Goal: Check status

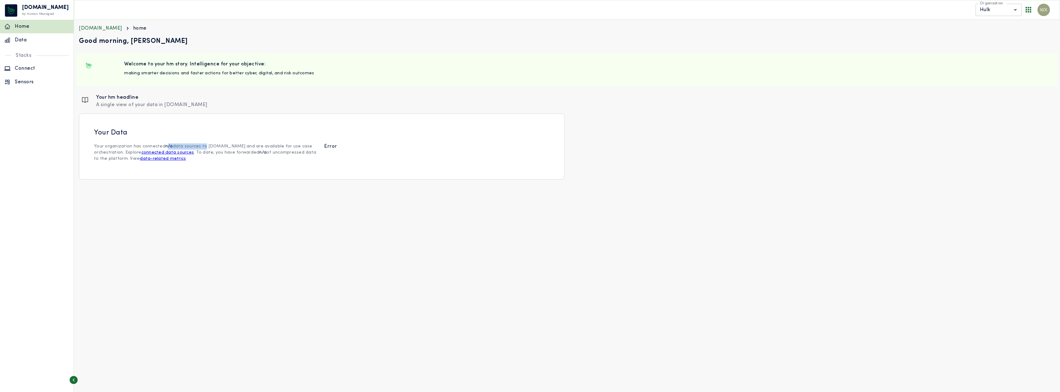
drag, startPoint x: 165, startPoint y: 148, endPoint x: 202, endPoint y: 146, distance: 37.3
click at [202, 146] on p "Your organization has connected n/a data sources to [DOMAIN_NAME] and are avail…" at bounding box center [206, 152] width 225 height 18
click at [403, 184] on html "**********" at bounding box center [530, 92] width 1060 height 184
